Goal: Find specific page/section: Find specific page/section

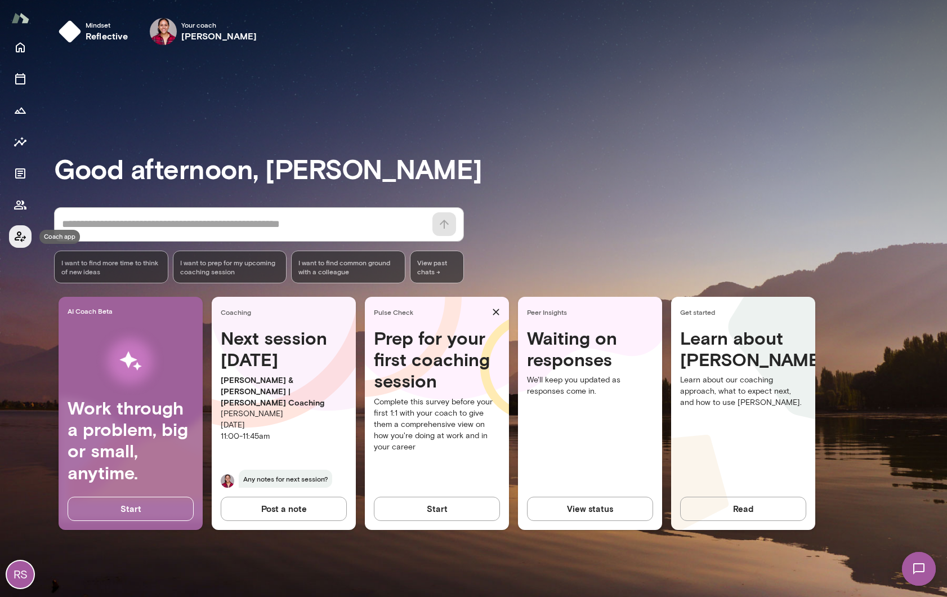
click at [19, 235] on icon "Coach app" at bounding box center [20, 236] width 11 height 11
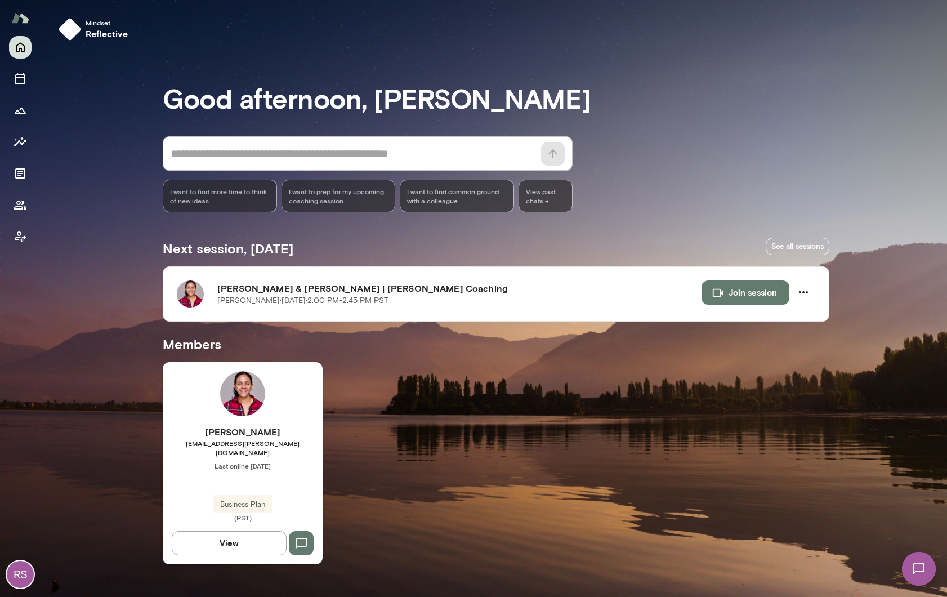
click at [237, 416] on img at bounding box center [242, 393] width 45 height 45
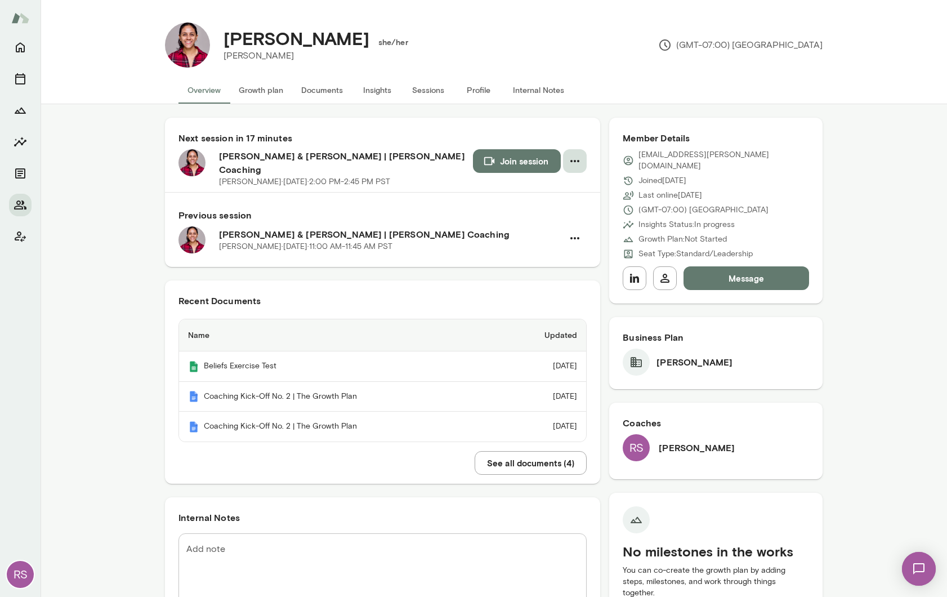
click at [580, 161] on icon "button" at bounding box center [575, 161] width 14 height 14
click at [522, 189] on span "Reschedule" at bounding box center [536, 188] width 108 height 14
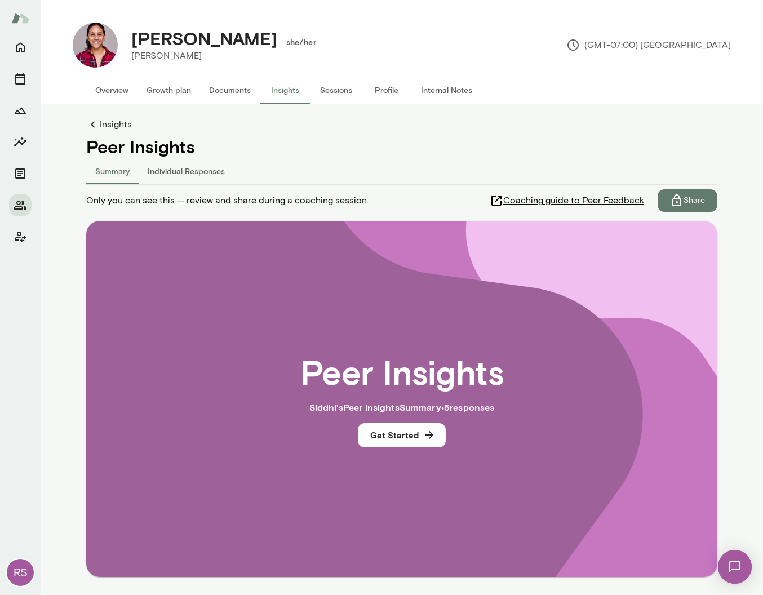
click at [195, 170] on button "Individual Responses" at bounding box center [186, 170] width 95 height 27
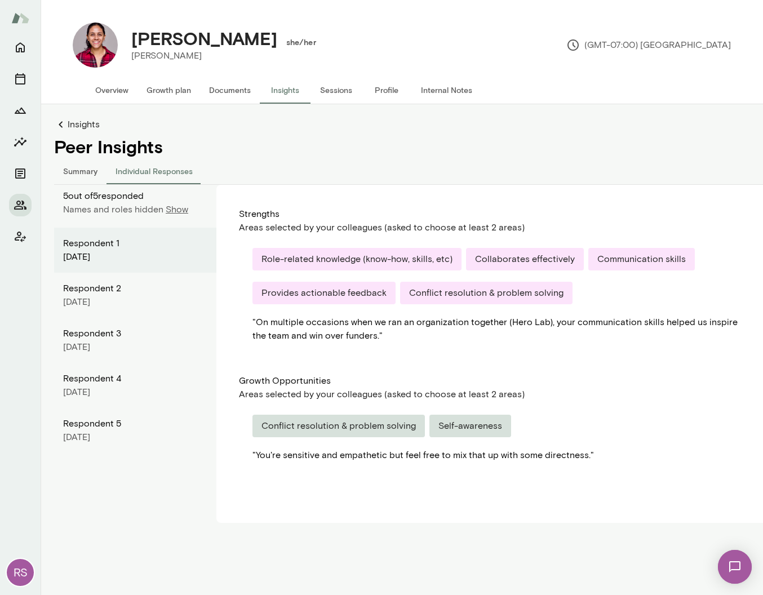
click at [177, 208] on p "Show" at bounding box center [177, 210] width 23 height 14
